Goal: Task Accomplishment & Management: Use online tool/utility

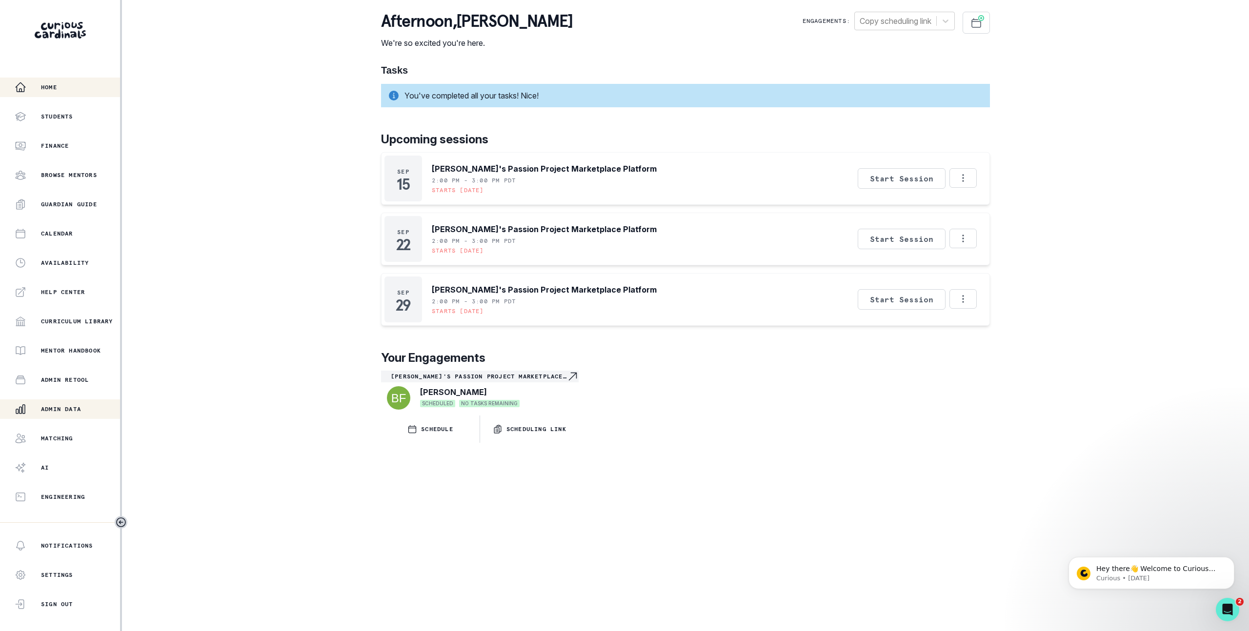
click at [85, 404] on div "Admin Data" at bounding box center [67, 409] width 105 height 12
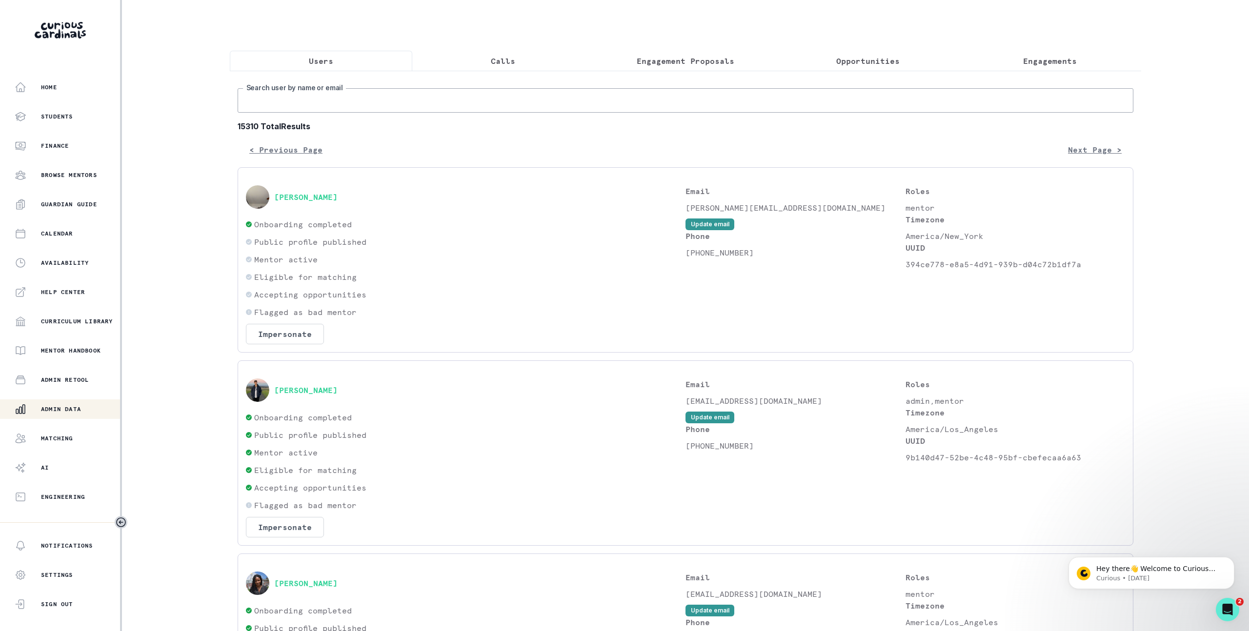
click at [569, 109] on input "Search user by name or email" at bounding box center [686, 100] width 896 height 24
paste input "[PERSON_NAME][EMAIL_ADDRESS][DOMAIN_NAME]"
type input "[PERSON_NAME][EMAIL_ADDRESS][DOMAIN_NAME]"
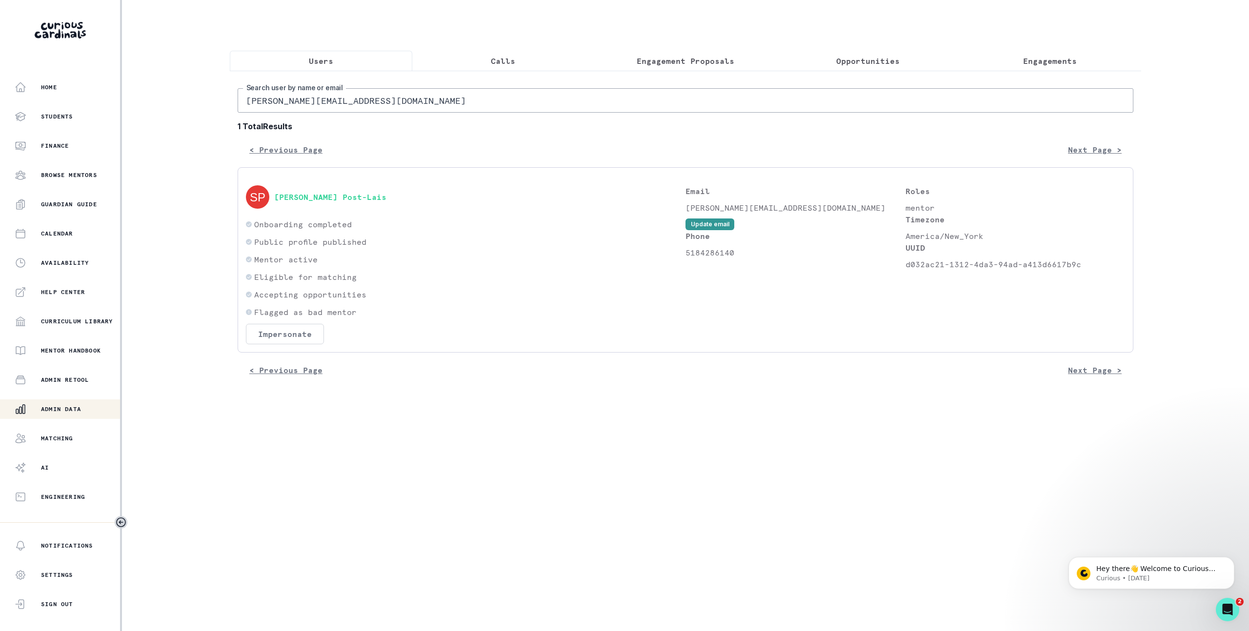
drag, startPoint x: 321, startPoint y: 329, endPoint x: 318, endPoint y: 334, distance: 6.0
click at [321, 330] on div "Onboarding completed Public profile published Mentor active Eligible for matchi…" at bounding box center [465, 282] width 439 height 126
click at [318, 334] on button "Impersonate" at bounding box center [285, 334] width 78 height 20
click at [320, 435] on button "Impersonate" at bounding box center [325, 433] width 64 height 20
